Goal: Task Accomplishment & Management: Manage account settings

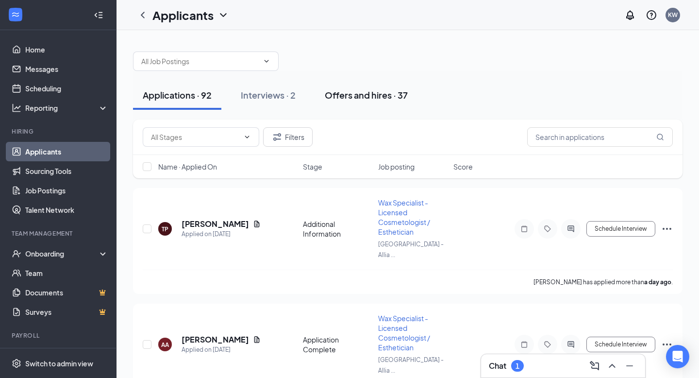
click at [347, 95] on div "Offers and hires · 37" at bounding box center [366, 95] width 83 height 12
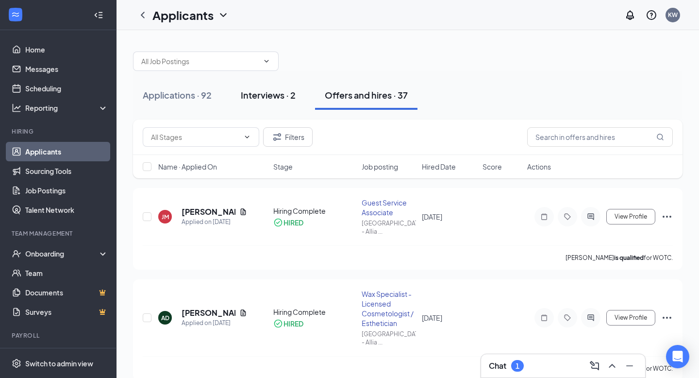
click at [287, 102] on button "Interviews · 2" at bounding box center [268, 95] width 74 height 29
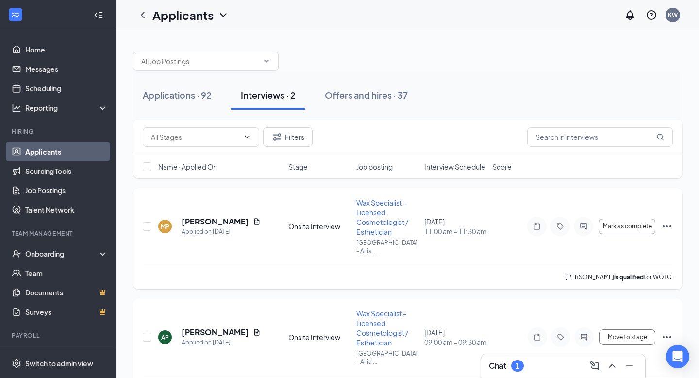
scroll to position [17, 0]
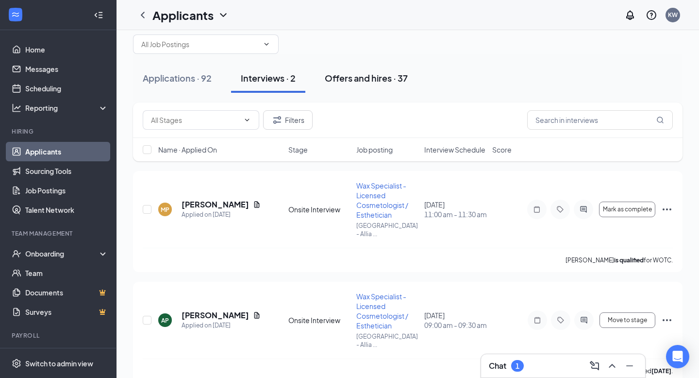
click at [380, 72] on div "Offers and hires · 37" at bounding box center [366, 78] width 83 height 12
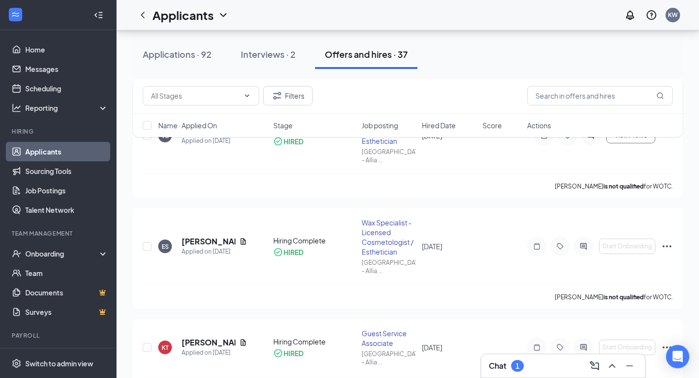
scroll to position [545, 0]
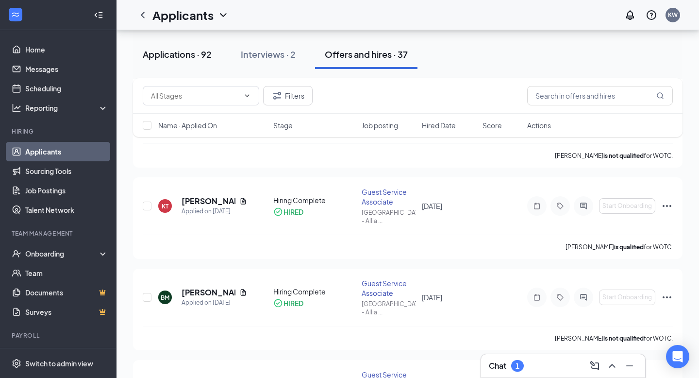
click at [188, 55] on div "Applications · 92" at bounding box center [177, 54] width 69 height 12
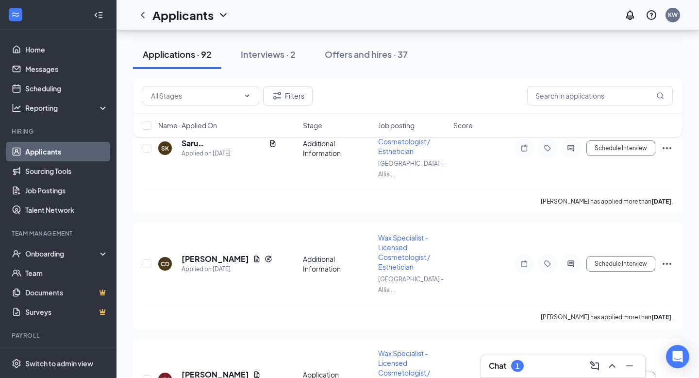
scroll to position [2081, 0]
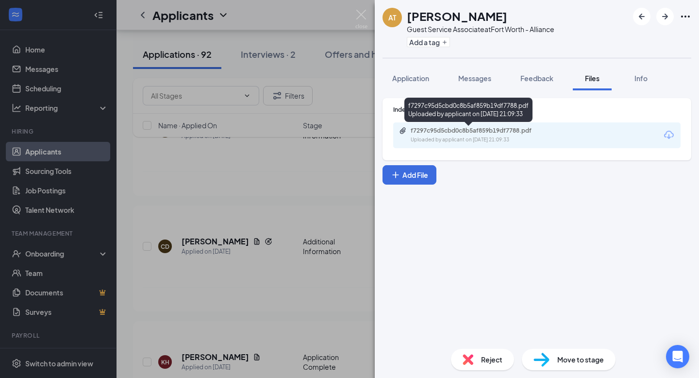
click at [473, 139] on div "Uploaded by applicant on [DATE] 21:09:33" at bounding box center [484, 140] width 146 height 8
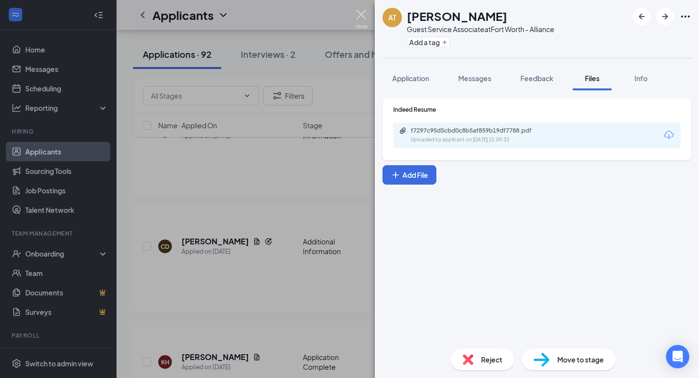
click at [367, 15] on img at bounding box center [361, 19] width 12 height 19
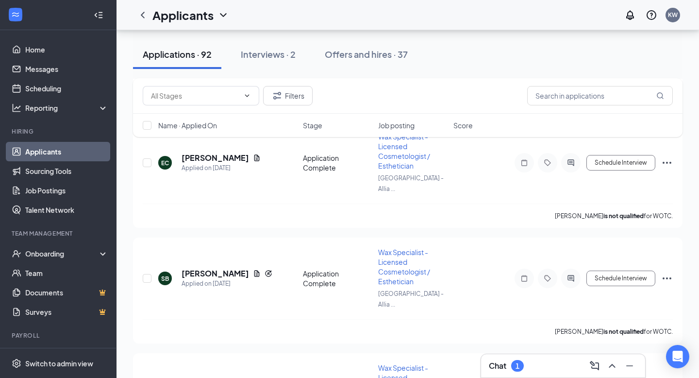
scroll to position [6359, 0]
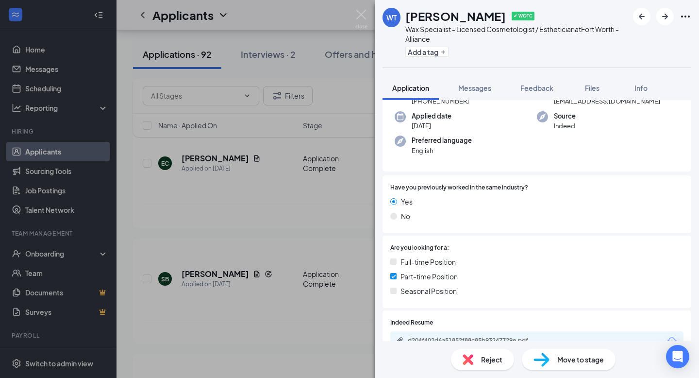
scroll to position [145, 0]
